Goal: Task Accomplishment & Management: Manage account settings

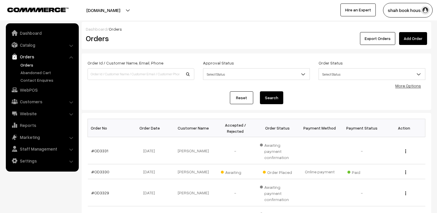
scroll to position [65, 0]
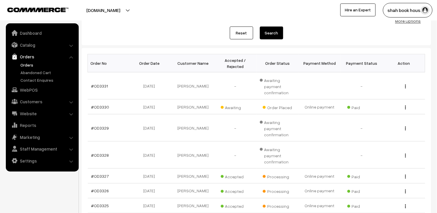
click at [34, 64] on link "Orders" at bounding box center [48, 65] width 58 height 6
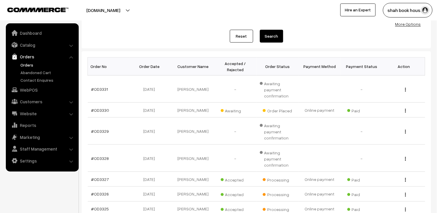
scroll to position [65, 0]
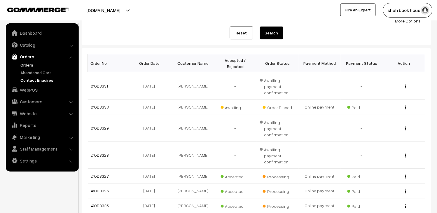
drag, startPoint x: 26, startPoint y: 65, endPoint x: 51, endPoint y: 78, distance: 27.9
click at [26, 65] on link "Orders" at bounding box center [48, 65] width 58 height 6
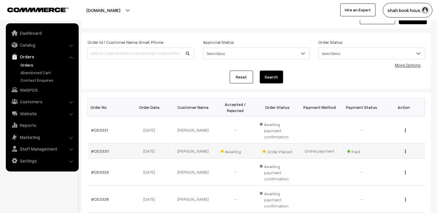
scroll to position [32, 0]
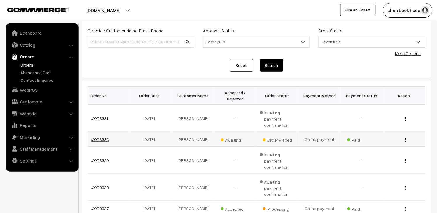
click at [104, 137] on link "#OD3330" at bounding box center [100, 139] width 18 height 5
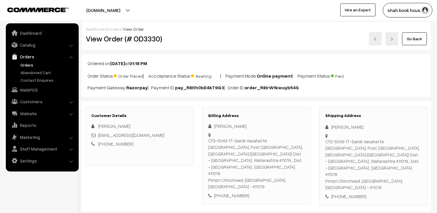
click at [177, 135] on div "pradeepsakpal.planner@gmail.com" at bounding box center [139, 135] width 96 height 7
copy div "pradeepsakpal.planner@gmail.com"
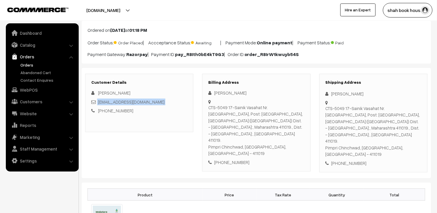
scroll to position [32, 0]
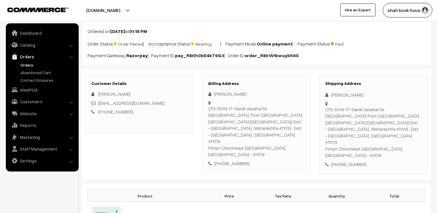
click at [175, 96] on div "[PERSON_NAME]" at bounding box center [139, 94] width 96 height 7
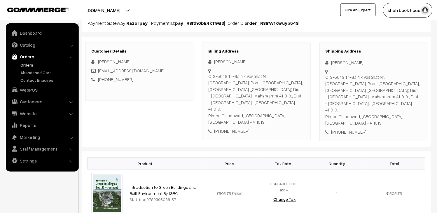
scroll to position [0, 0]
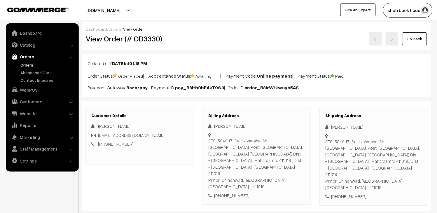
click at [177, 135] on div "pradeepsakpal.planner@gmail.com" at bounding box center [139, 135] width 96 height 7
copy div "pradeepsakpal.planner@gmail.com"
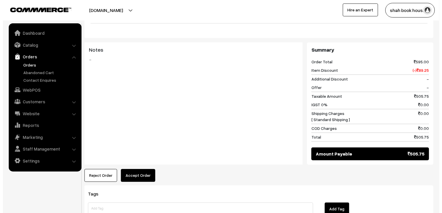
scroll to position [259, 0]
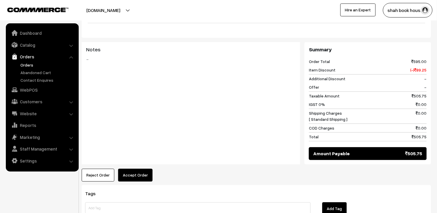
click at [143, 168] on button "Accept Order" at bounding box center [135, 174] width 34 height 13
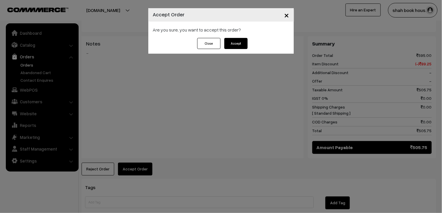
click at [240, 46] on button "Accept" at bounding box center [235, 43] width 23 height 11
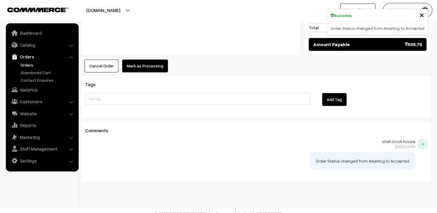
click at [157, 59] on button "Mark as Processing" at bounding box center [145, 65] width 46 height 13
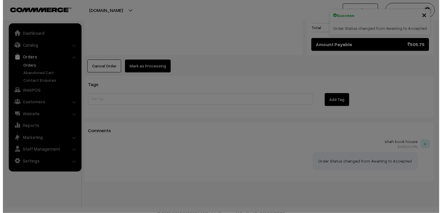
scroll to position [356, 0]
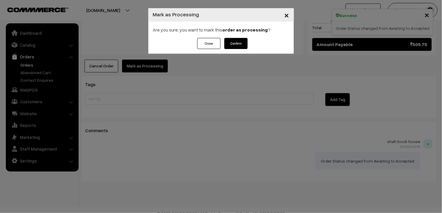
click at [244, 40] on button "Confirm" at bounding box center [235, 43] width 23 height 11
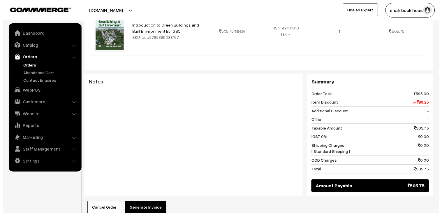
scroll to position [259, 0]
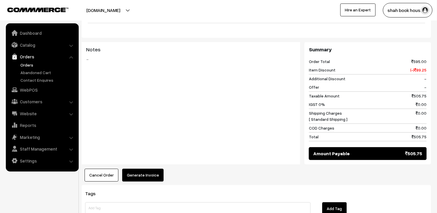
click at [149, 168] on button "Generate Invoice" at bounding box center [142, 174] width 41 height 13
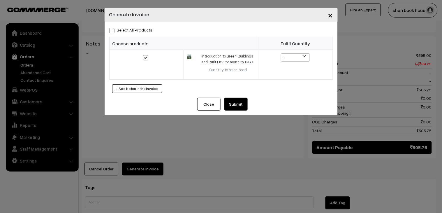
click at [238, 100] on button "Submit" at bounding box center [235, 104] width 23 height 13
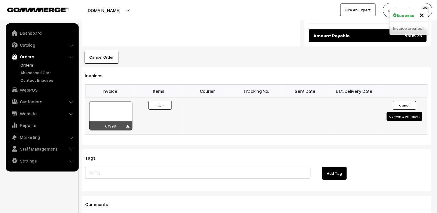
scroll to position [376, 0]
click at [121, 101] on div at bounding box center [110, 115] width 43 height 29
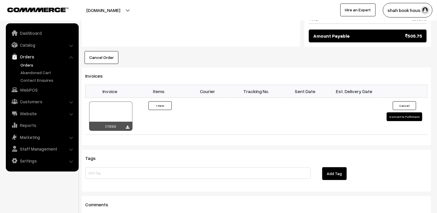
click at [26, 61] on link "Orders" at bounding box center [41, 56] width 69 height 10
click at [27, 63] on link "Orders" at bounding box center [48, 65] width 58 height 6
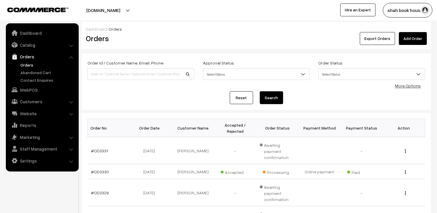
click at [24, 63] on link "Orders" at bounding box center [48, 65] width 58 height 6
